Goal: Information Seeking & Learning: Check status

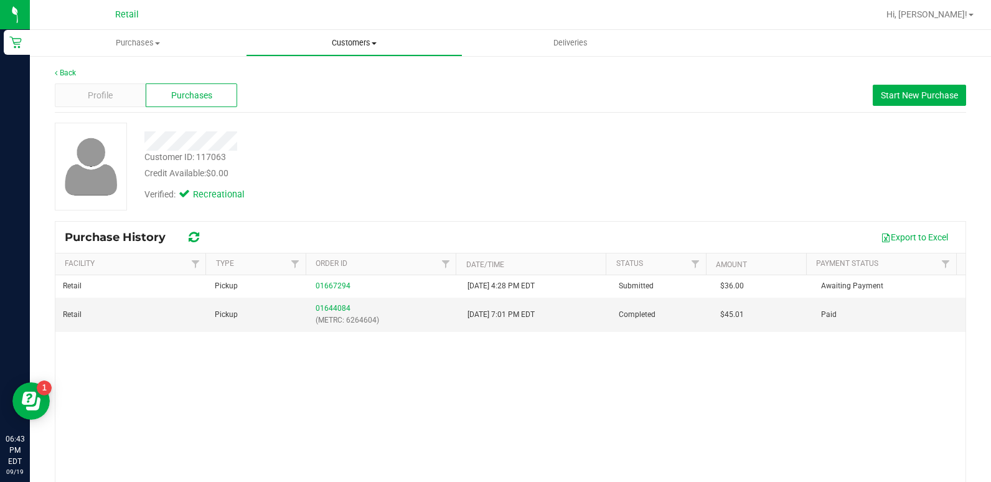
click at [357, 43] on span "Customers" at bounding box center [353, 42] width 215 height 11
click at [329, 77] on span "All customers" at bounding box center [291, 75] width 90 height 11
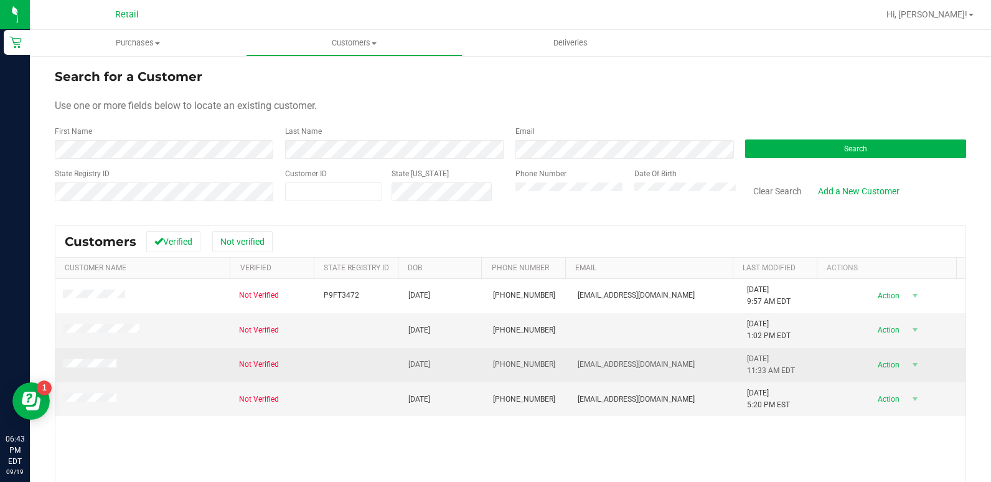
click at [86, 359] on span at bounding box center [91, 365] width 57 height 12
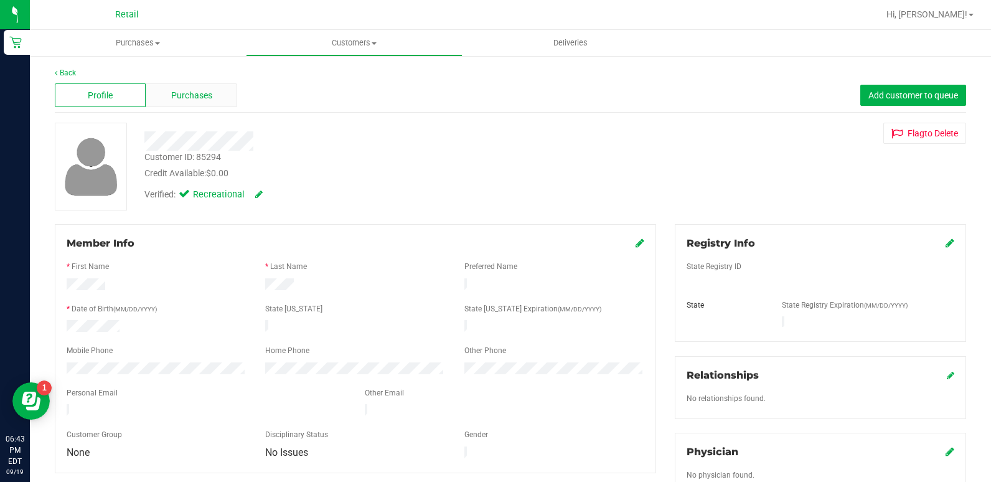
click at [204, 101] on span "Purchases" at bounding box center [191, 95] width 41 height 13
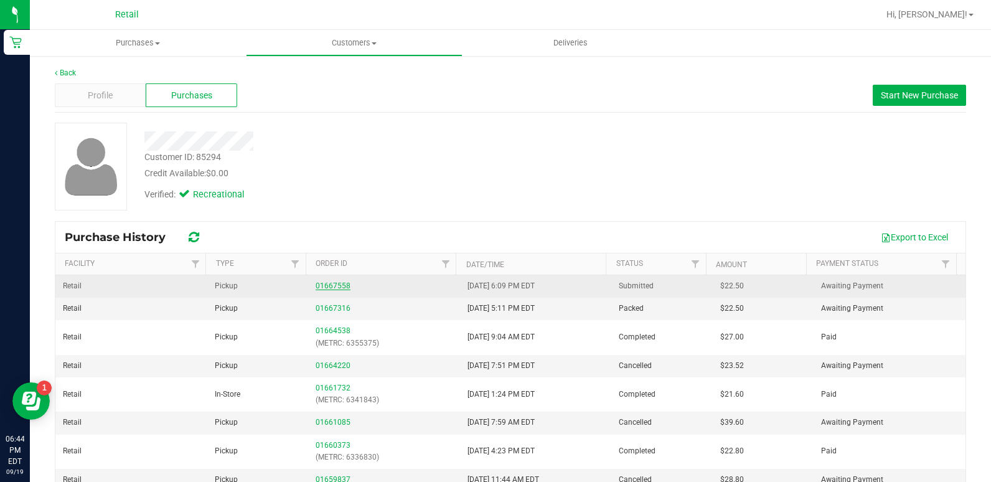
click at [325, 288] on link "01667558" at bounding box center [333, 285] width 35 height 9
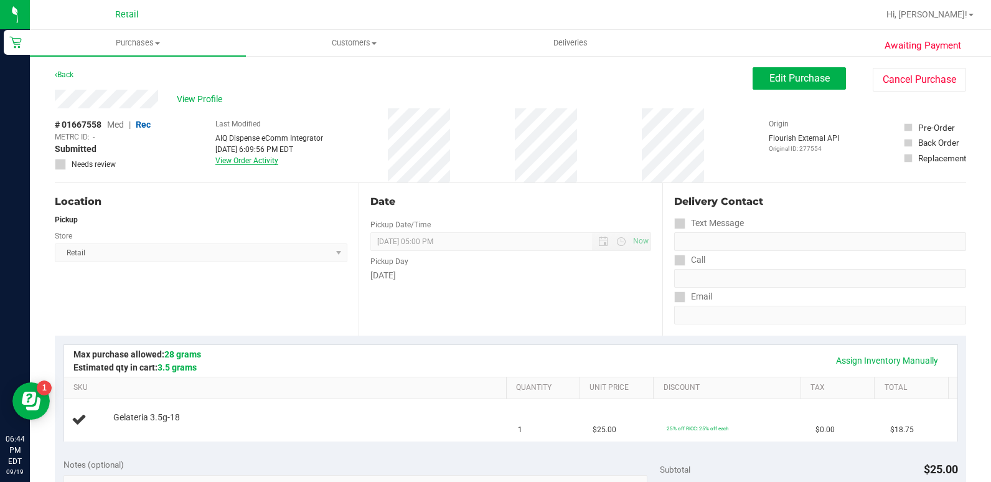
click at [261, 163] on link "View Order Activity" at bounding box center [246, 160] width 63 height 9
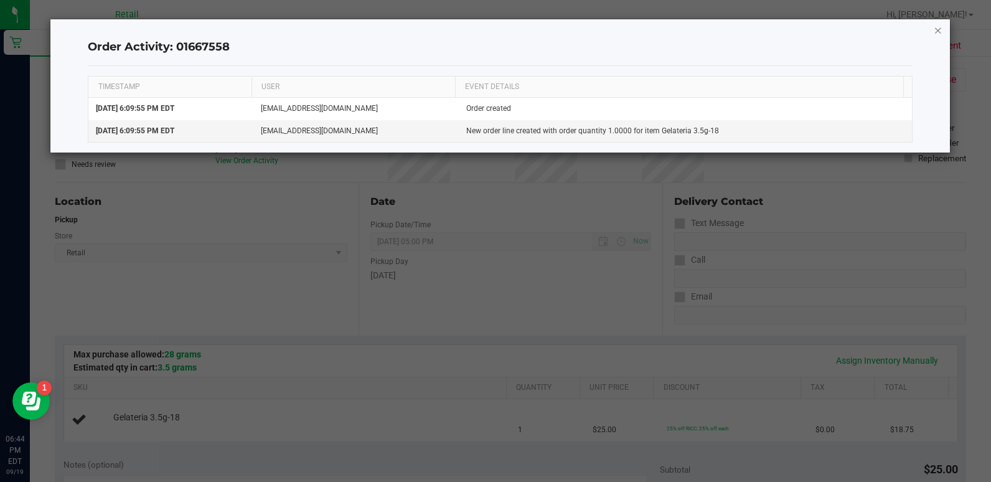
click at [941, 28] on icon "button" at bounding box center [938, 29] width 9 height 15
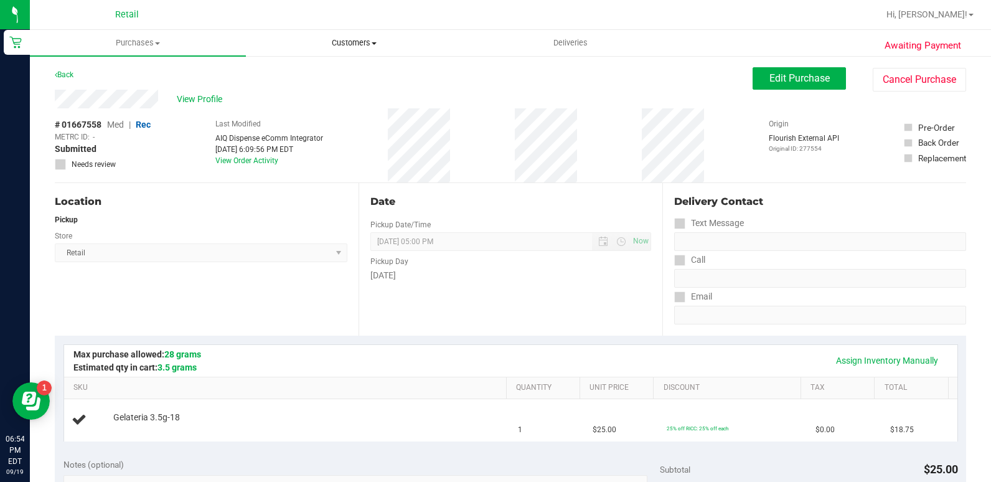
click at [365, 49] on uib-tab-heading "Customers All customers Add a new customer All physicians" at bounding box center [353, 43] width 215 height 25
click at [346, 76] on li "All customers" at bounding box center [354, 75] width 216 height 15
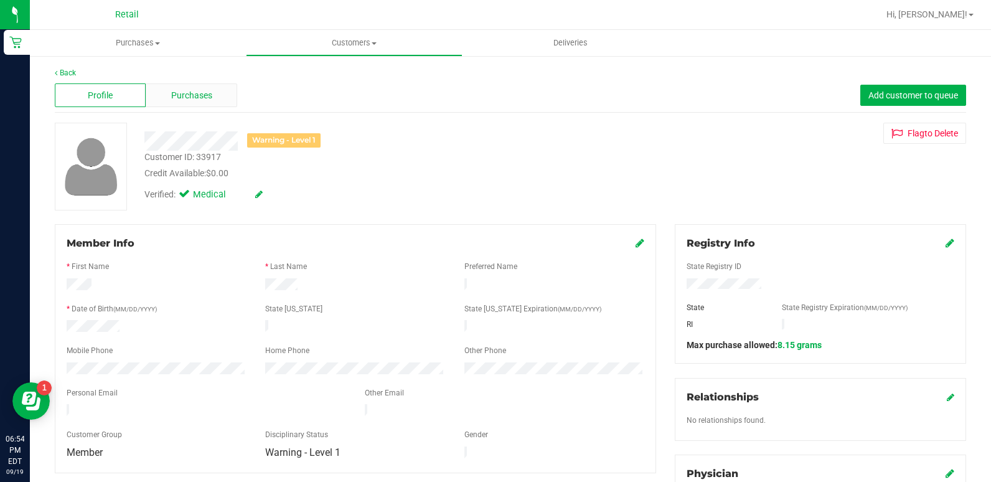
click at [177, 96] on span "Purchases" at bounding box center [191, 95] width 41 height 13
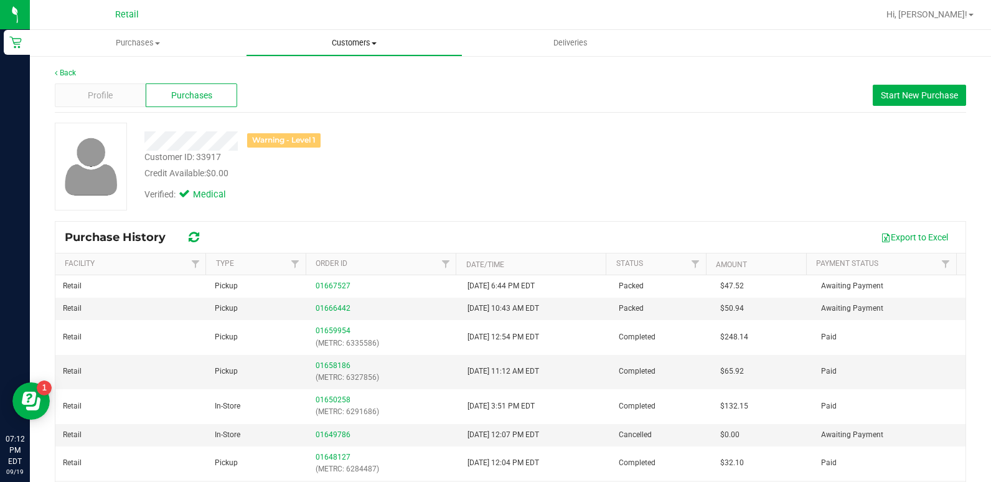
click at [364, 41] on span "Customers" at bounding box center [353, 42] width 215 height 11
click at [333, 77] on span "All customers" at bounding box center [291, 75] width 90 height 11
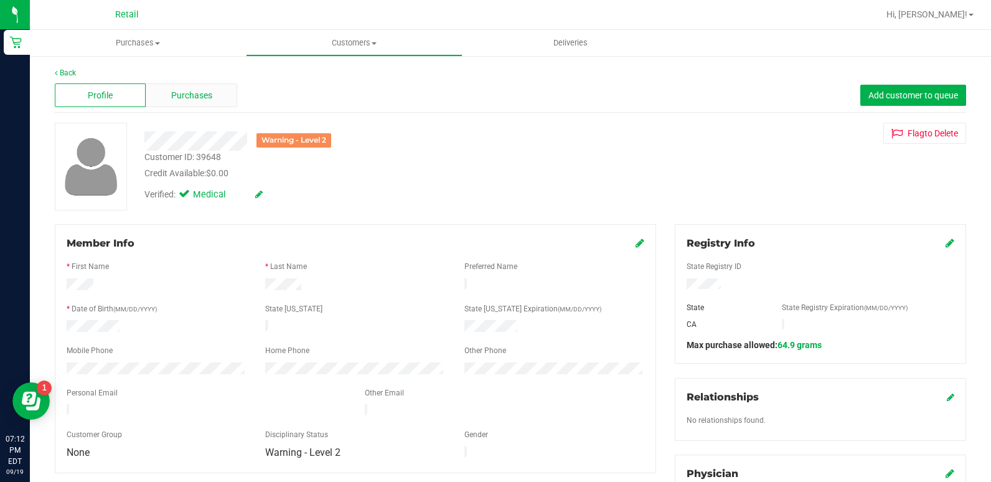
click at [194, 93] on span "Purchases" at bounding box center [191, 95] width 41 height 13
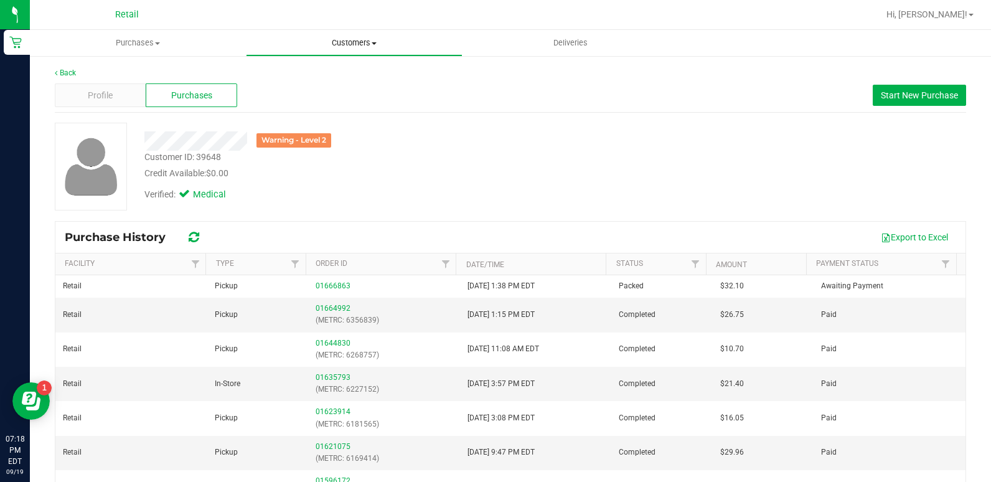
click at [348, 39] on span "Customers" at bounding box center [353, 42] width 215 height 11
click at [314, 79] on span "All customers" at bounding box center [291, 75] width 90 height 11
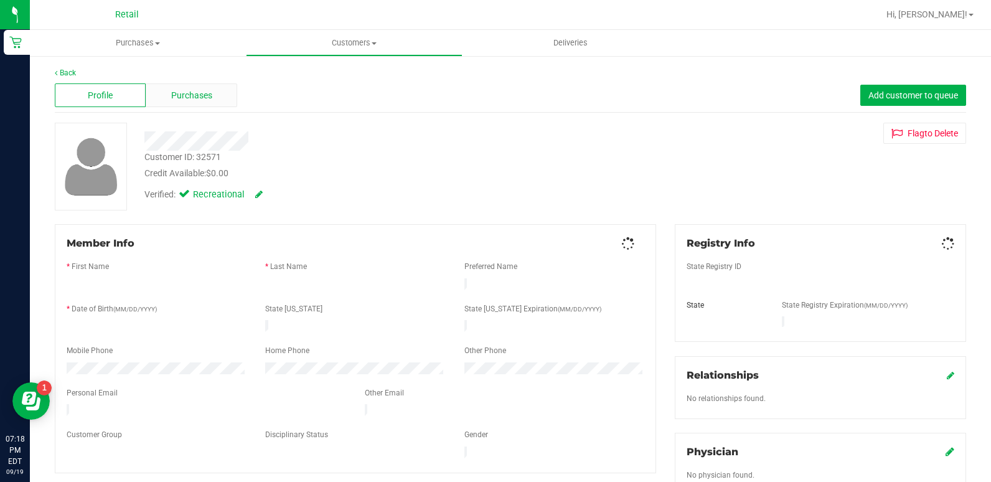
click at [175, 97] on span "Purchases" at bounding box center [191, 95] width 41 height 13
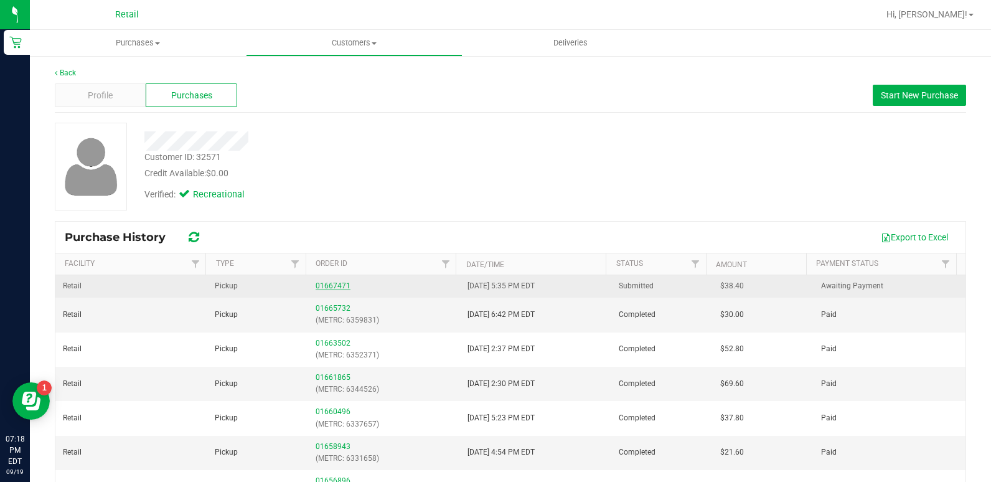
click at [342, 286] on link "01667471" at bounding box center [333, 285] width 35 height 9
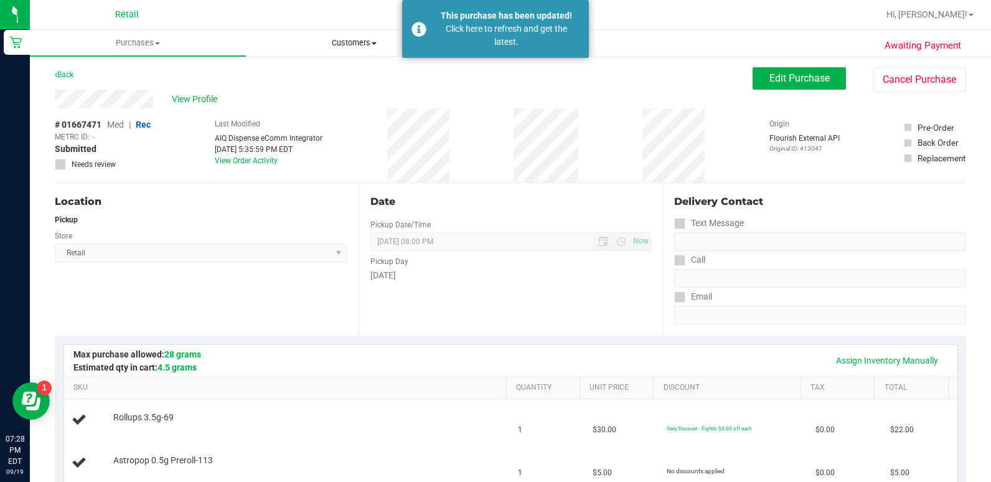
drag, startPoint x: 377, startPoint y: 43, endPoint x: 342, endPoint y: 81, distance: 52.0
click at [377, 43] on span at bounding box center [374, 43] width 5 height 2
click at [312, 73] on span "All customers" at bounding box center [291, 75] width 90 height 11
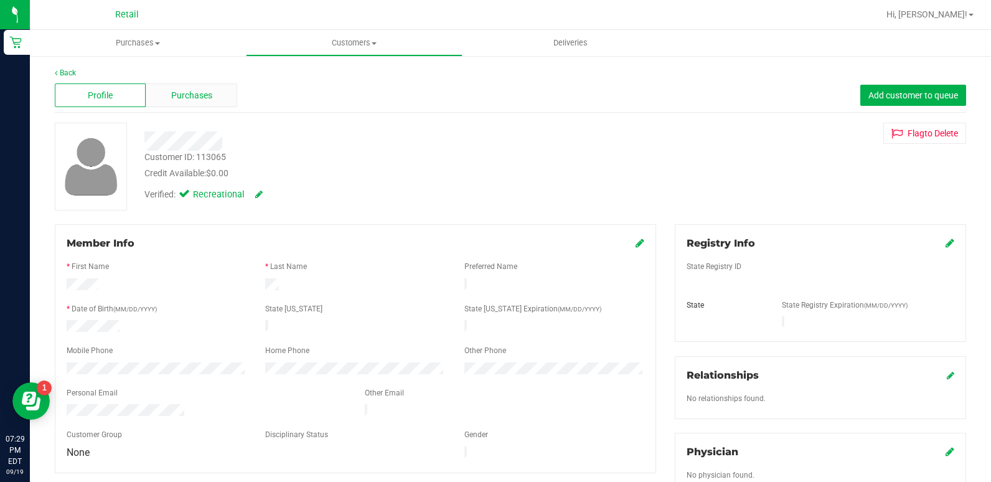
click at [190, 101] on span "Purchases" at bounding box center [191, 95] width 41 height 13
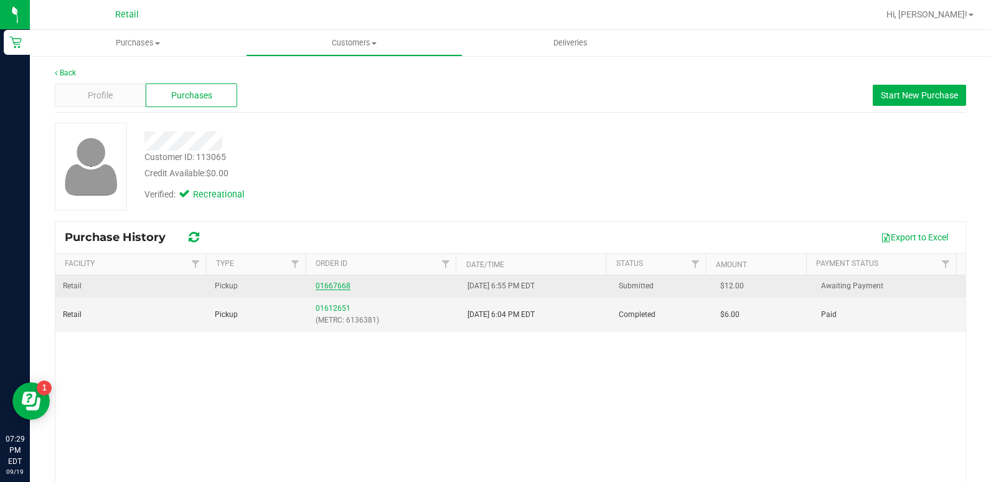
click at [320, 284] on link "01667668" at bounding box center [333, 285] width 35 height 9
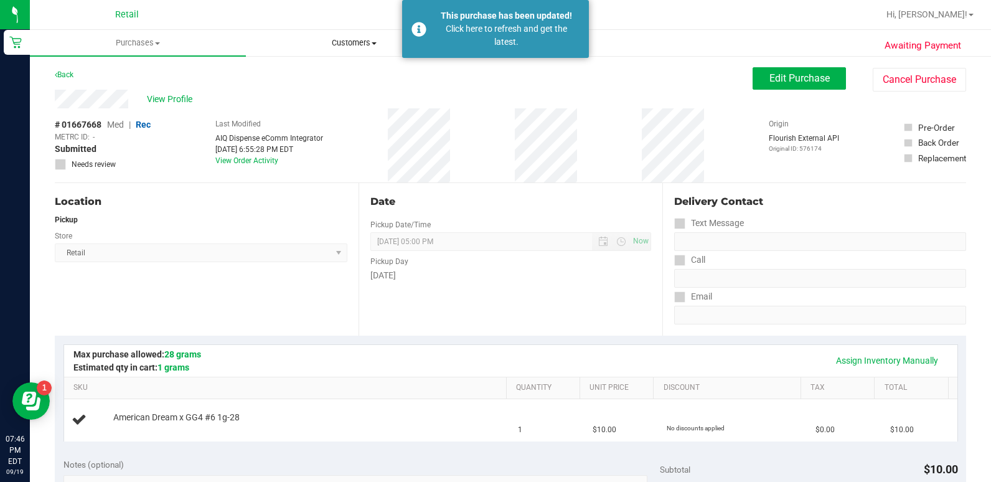
click at [358, 44] on span "Customers" at bounding box center [353, 42] width 215 height 11
click at [350, 69] on li "All customers" at bounding box center [354, 75] width 216 height 15
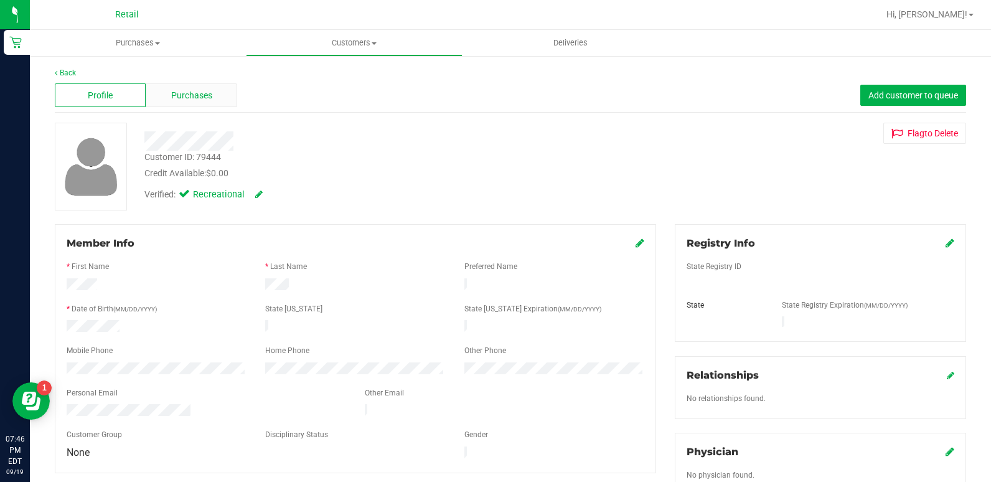
click at [212, 102] on div "Purchases" at bounding box center [191, 95] width 91 height 24
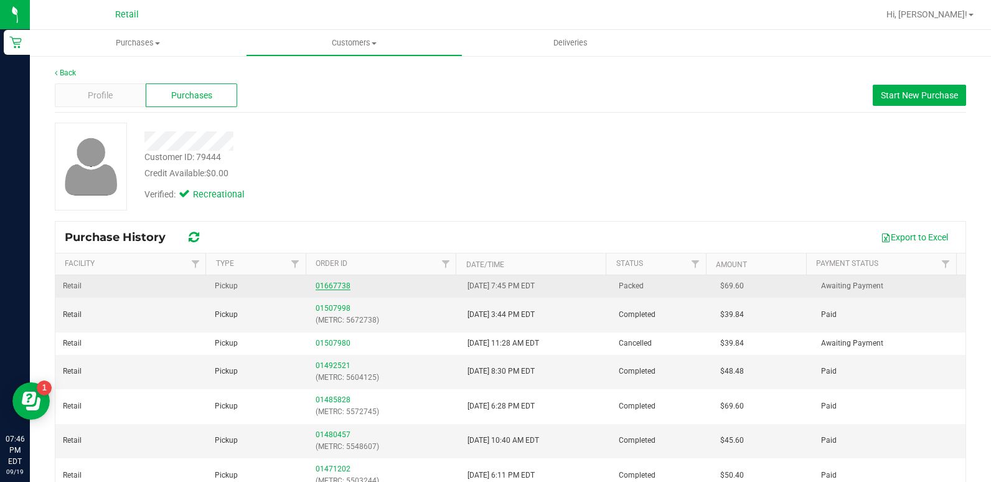
click at [316, 283] on link "01667738" at bounding box center [333, 285] width 35 height 9
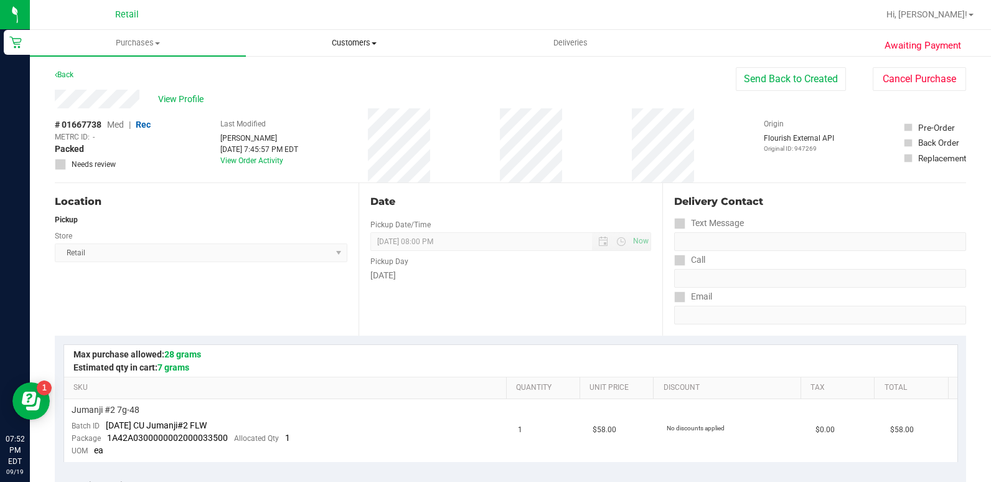
click at [340, 37] on uib-tab-heading "Customers All customers Add a new customer All physicians" at bounding box center [353, 43] width 215 height 25
click at [331, 70] on span "All customers" at bounding box center [291, 75] width 90 height 11
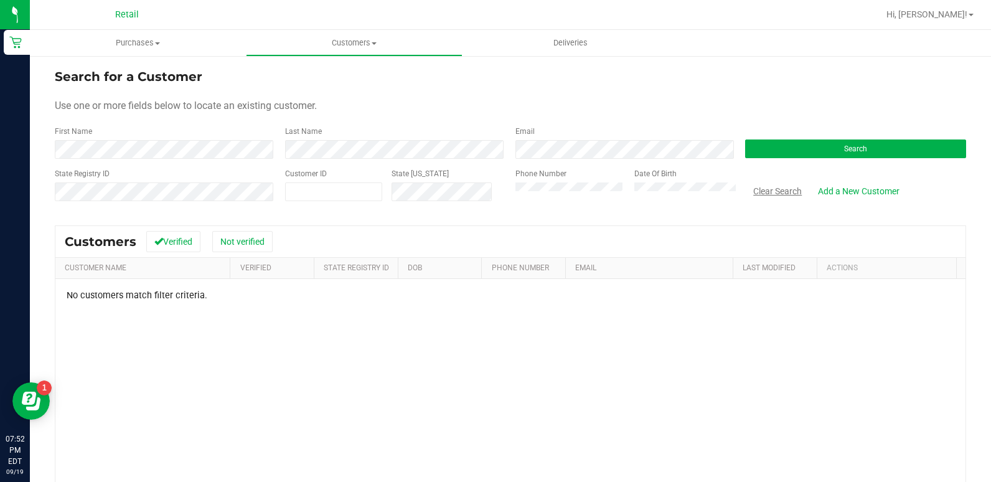
click at [780, 188] on button "Clear Search" at bounding box center [777, 191] width 65 height 21
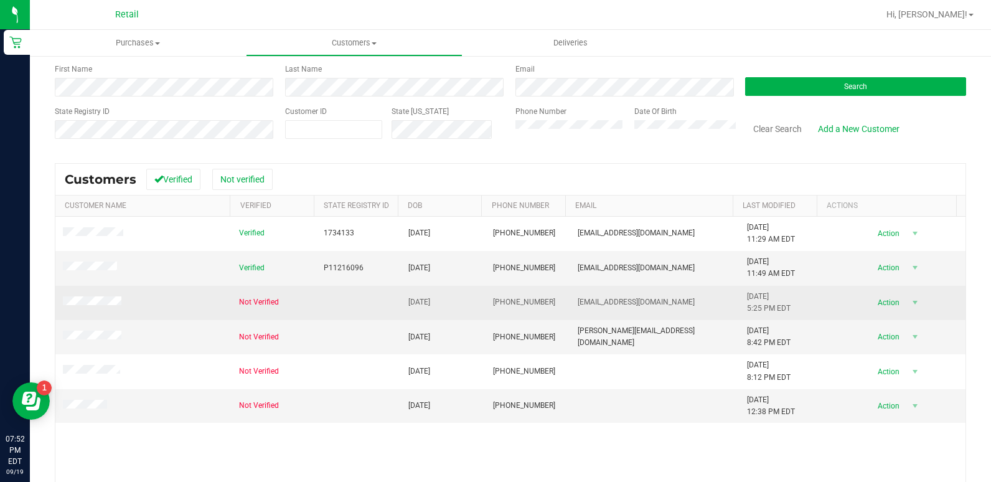
scroll to position [124, 0]
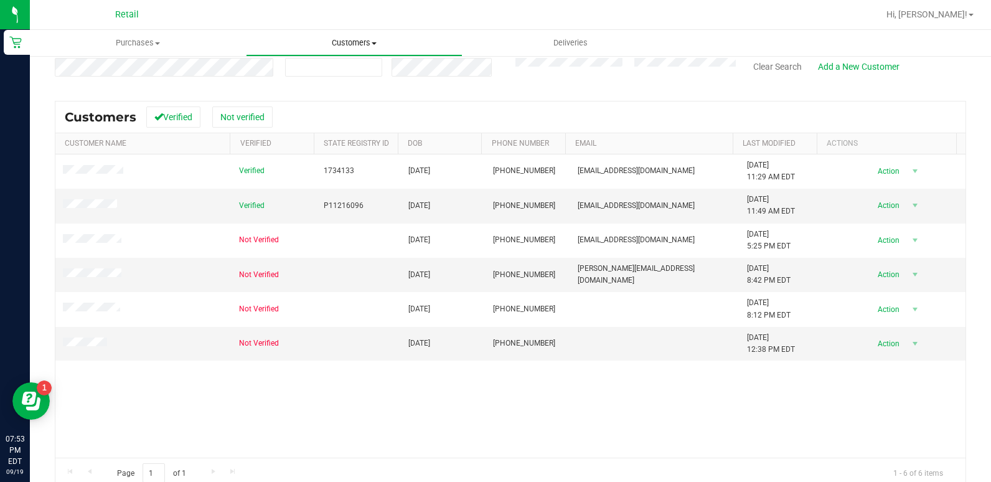
click at [354, 47] on span "Customers" at bounding box center [353, 42] width 215 height 11
click at [322, 68] on li "All customers" at bounding box center [354, 75] width 216 height 15
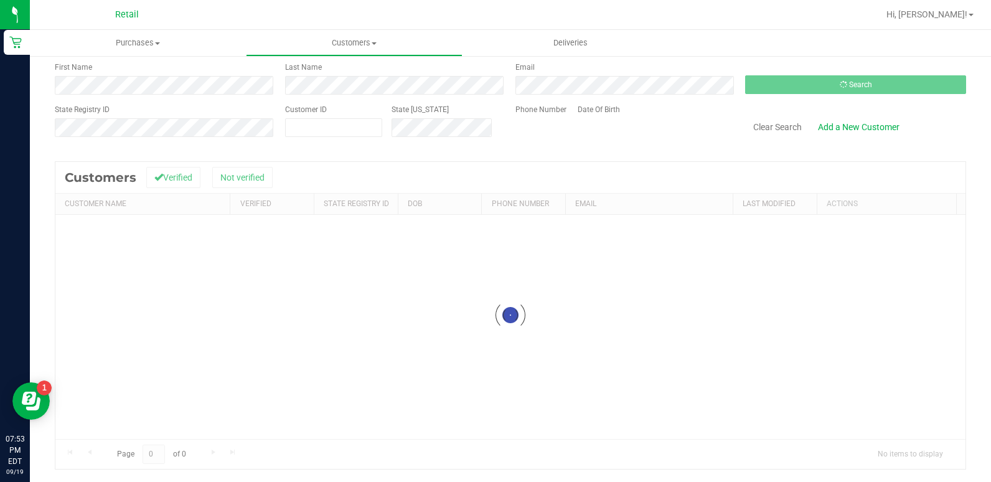
scroll to position [0, 0]
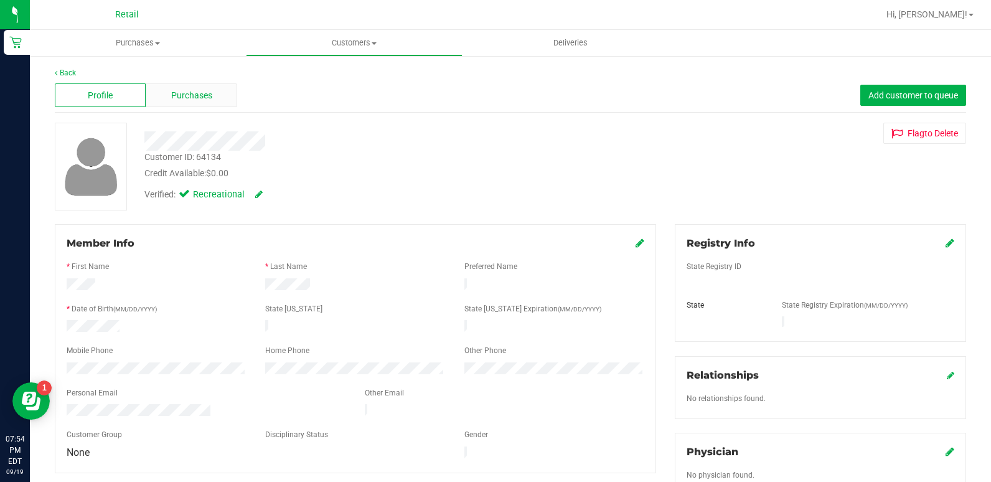
click at [179, 95] on span "Purchases" at bounding box center [191, 95] width 41 height 13
click at [186, 89] on span "Purchases" at bounding box center [191, 95] width 41 height 13
click at [187, 99] on span "Purchases" at bounding box center [191, 95] width 41 height 13
